Goal: Find specific page/section

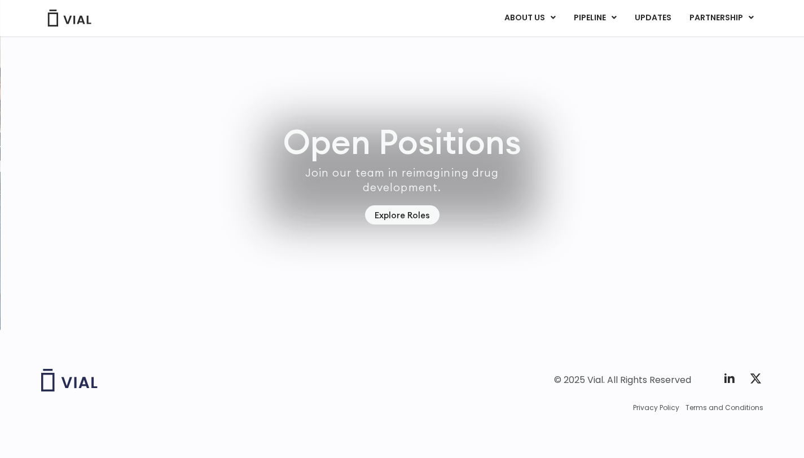
scroll to position [3216, 0]
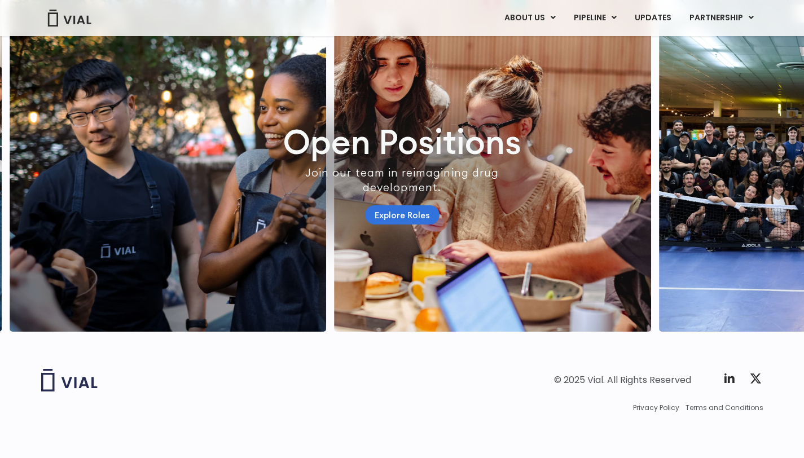
click at [417, 208] on link "Explore Roles" at bounding box center [402, 215] width 74 height 20
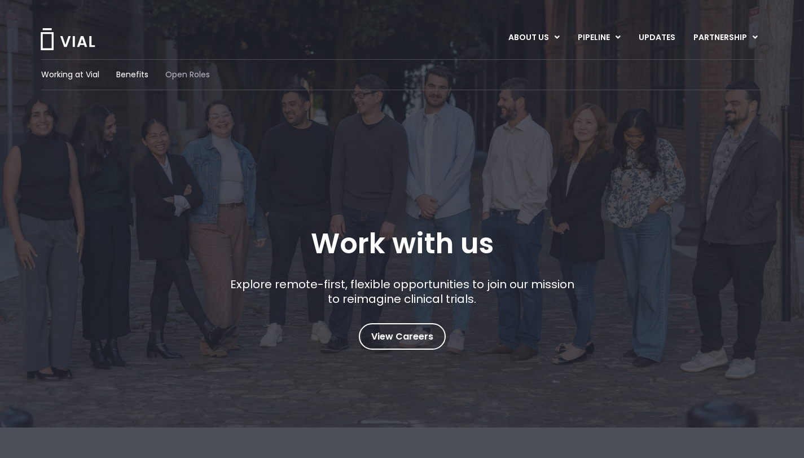
click at [182, 77] on span "Open Roles" at bounding box center [187, 75] width 45 height 12
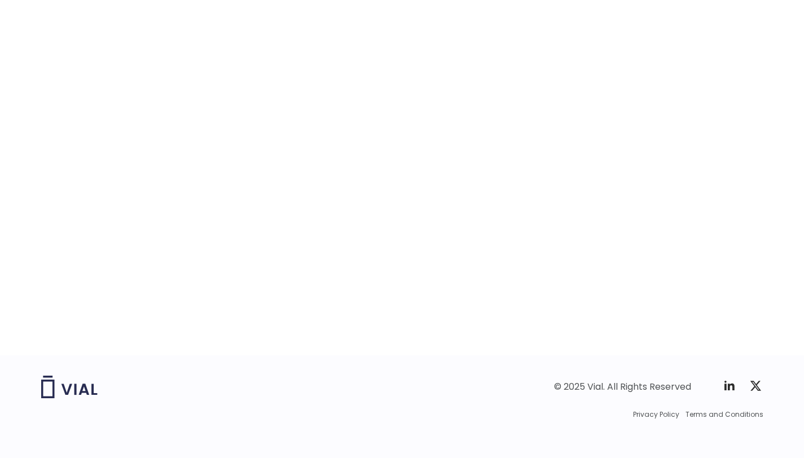
scroll to position [1749, 0]
